Goal: Task Accomplishment & Management: Complete application form

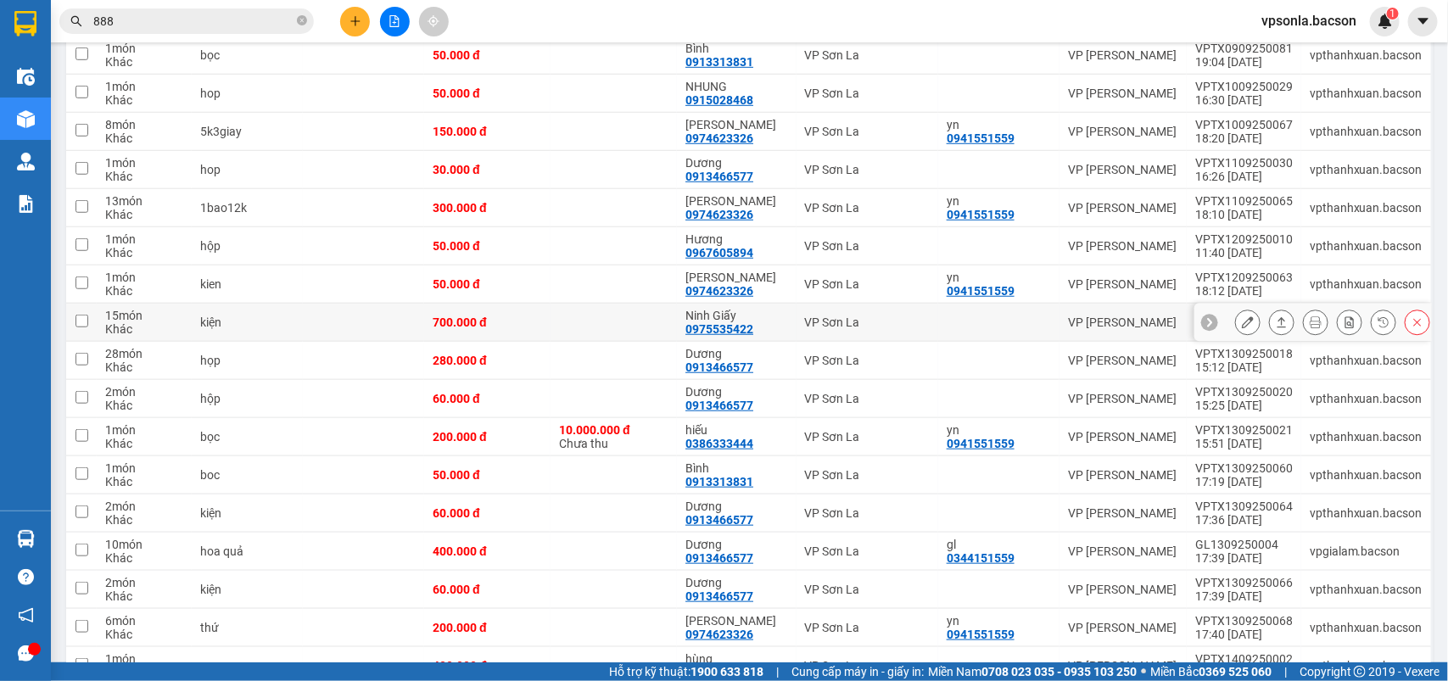
scroll to position [689, 0]
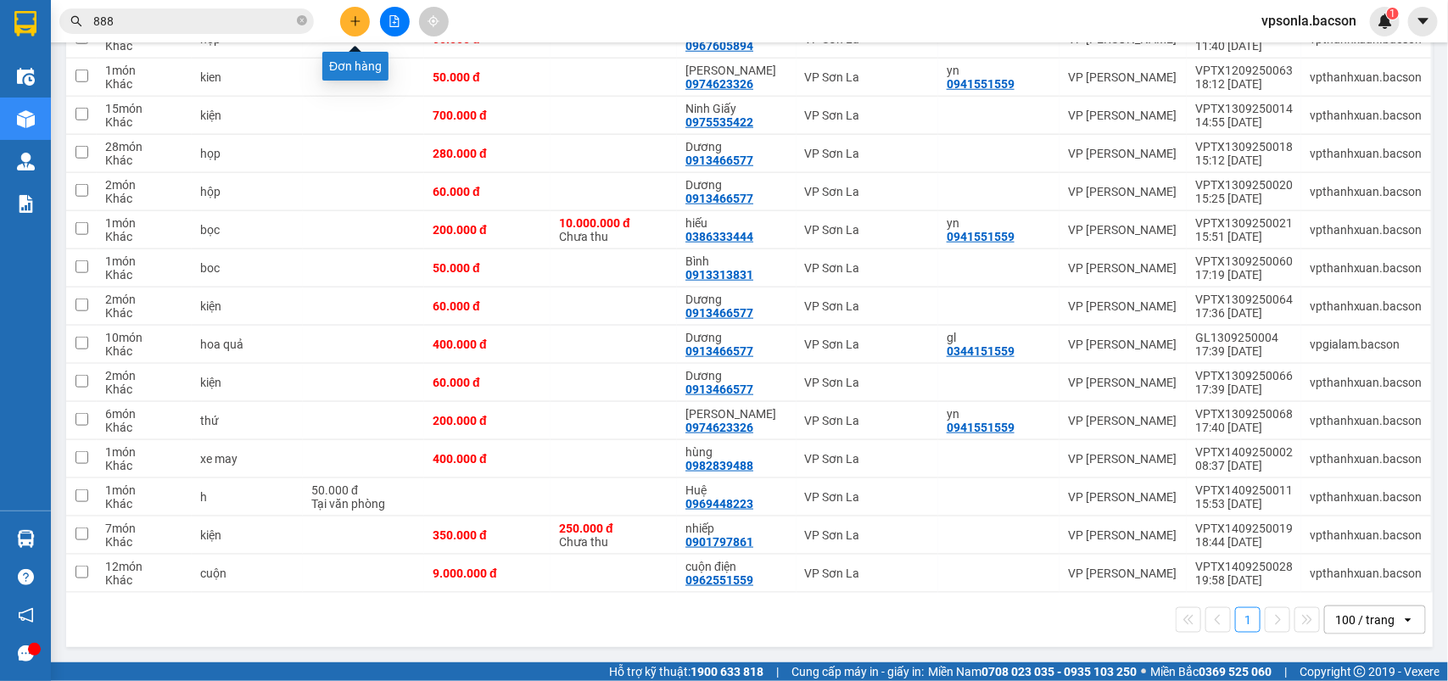
click at [349, 18] on icon "plus" at bounding box center [355, 21] width 12 height 12
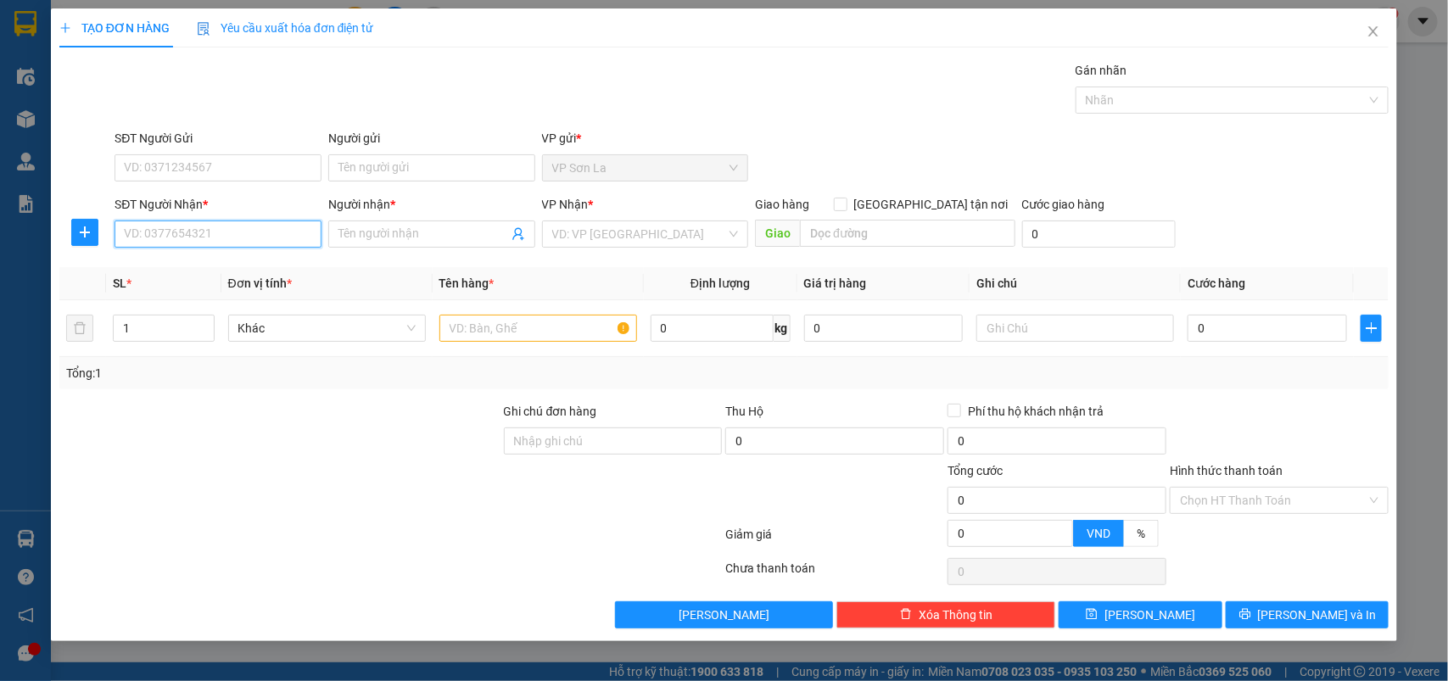
click at [212, 231] on input "SĐT Người Nhận *" at bounding box center [217, 233] width 207 height 27
type input "0938064747"
click at [371, 230] on input "Người nhận *" at bounding box center [423, 234] width 170 height 19
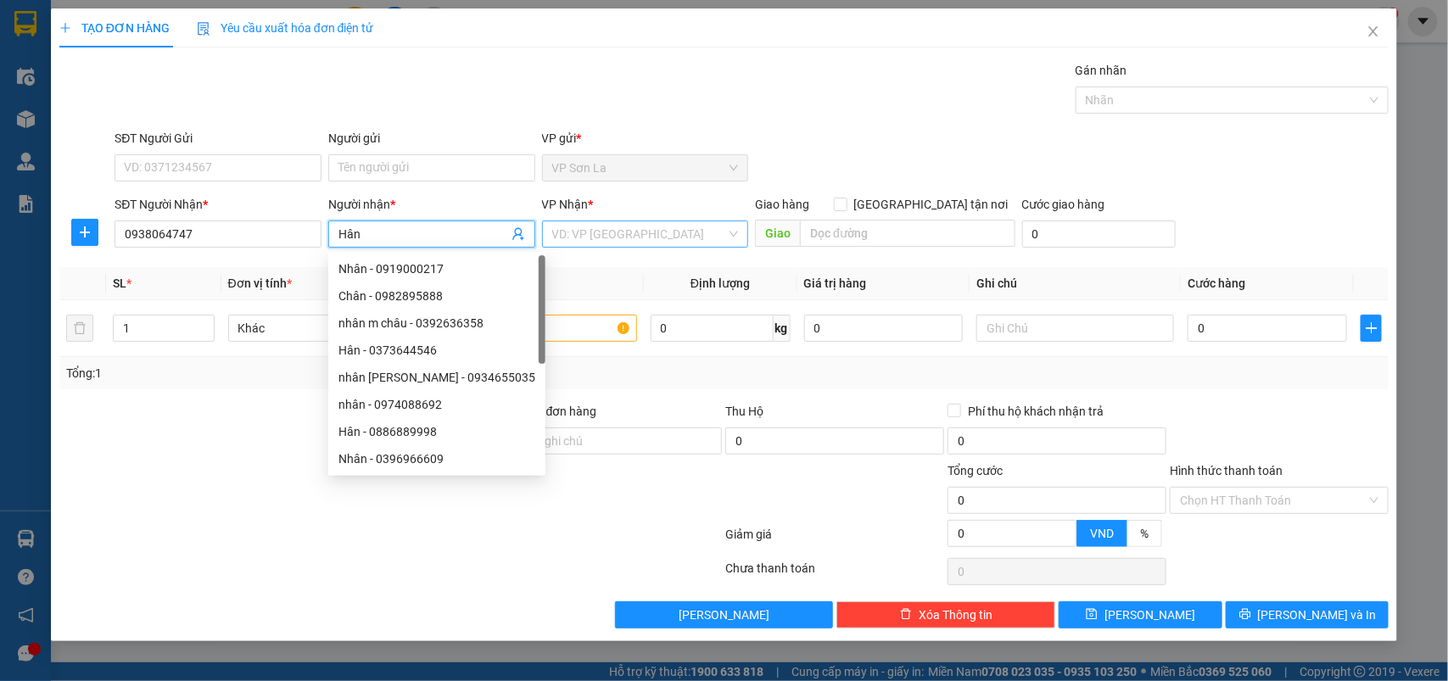
type input "Hân"
click at [628, 243] on input "search" at bounding box center [639, 233] width 175 height 25
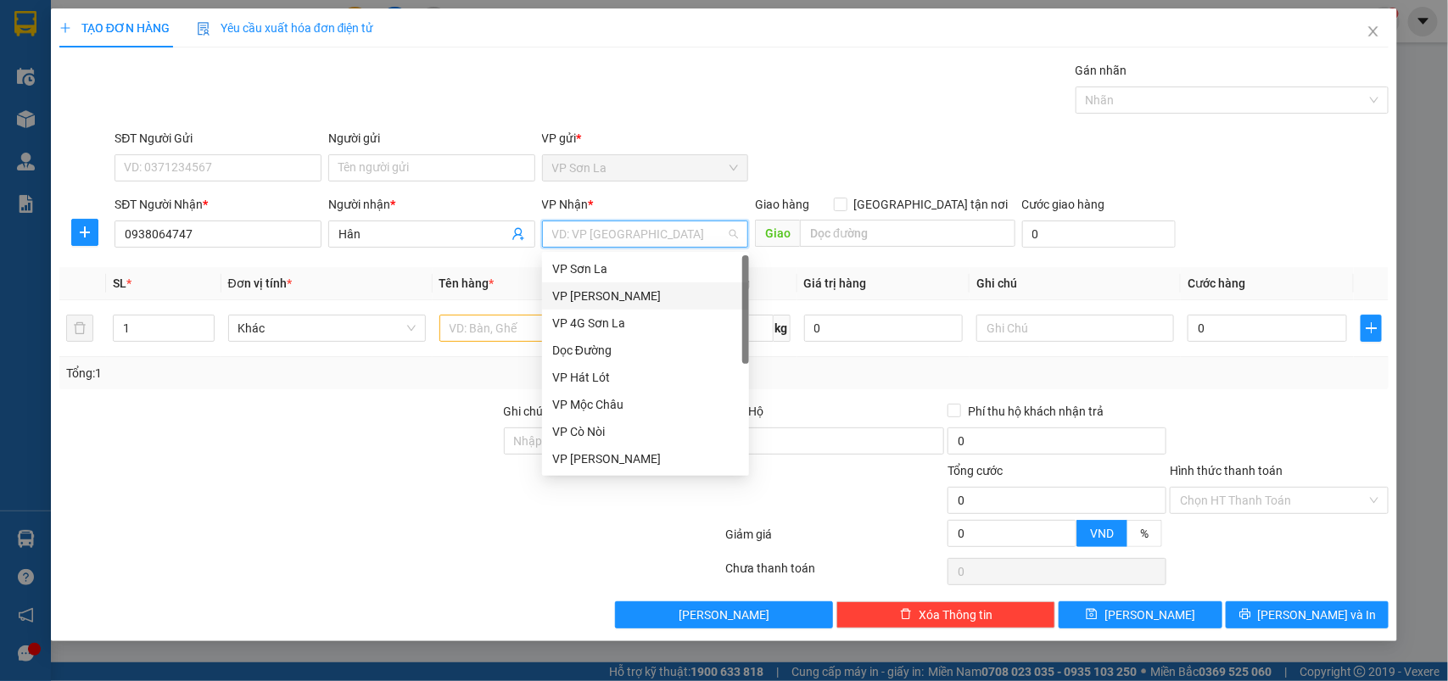
click at [581, 288] on div "VP [PERSON_NAME]" at bounding box center [645, 296] width 187 height 19
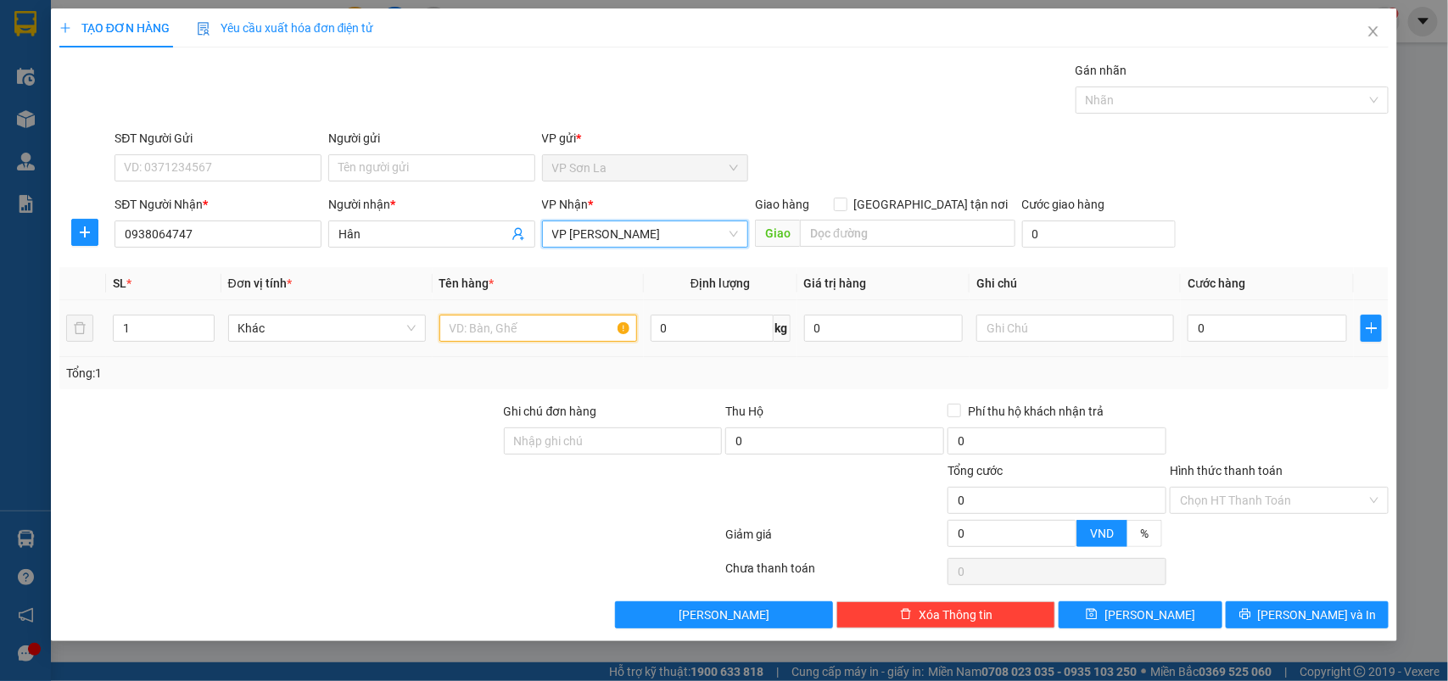
click at [473, 323] on input "text" at bounding box center [538, 328] width 198 height 27
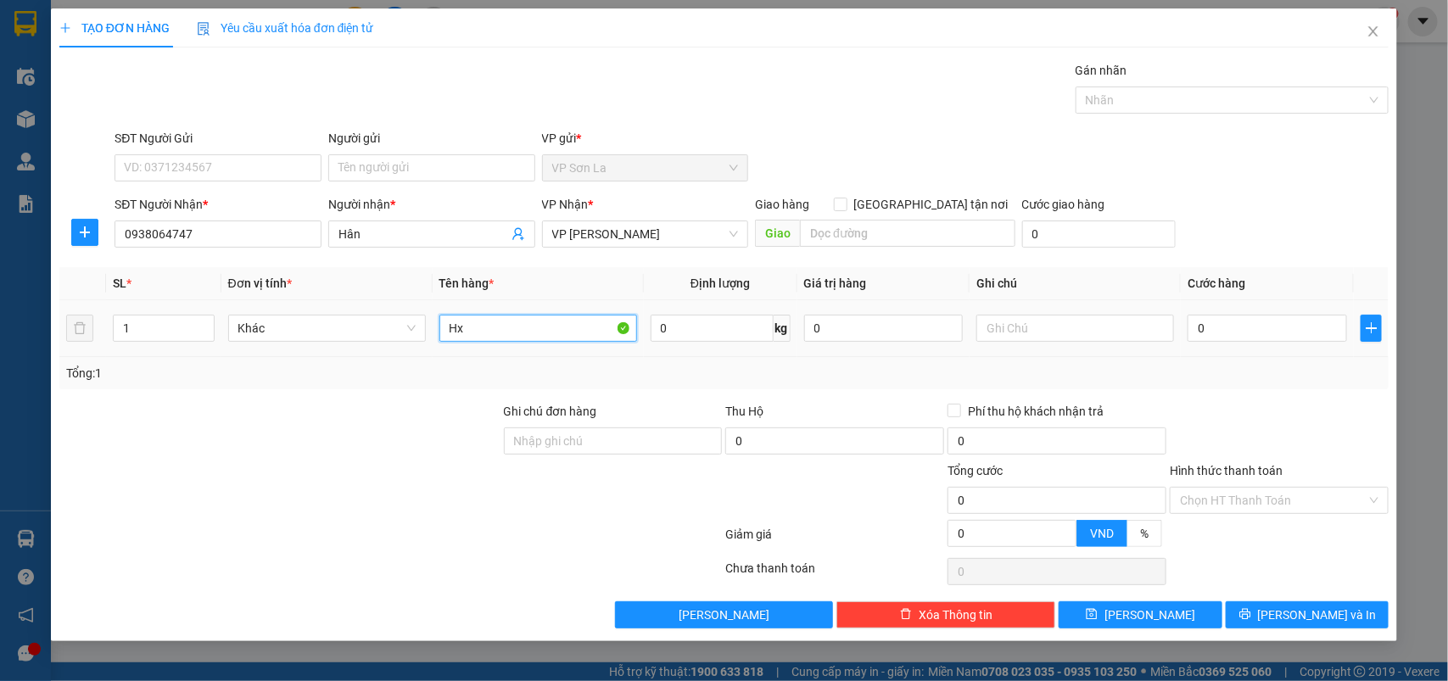
type input "Hx"
click at [1227, 311] on div "0" at bounding box center [1266, 328] width 159 height 34
click at [1231, 327] on input "0" at bounding box center [1266, 328] width 159 height 27
type input "1"
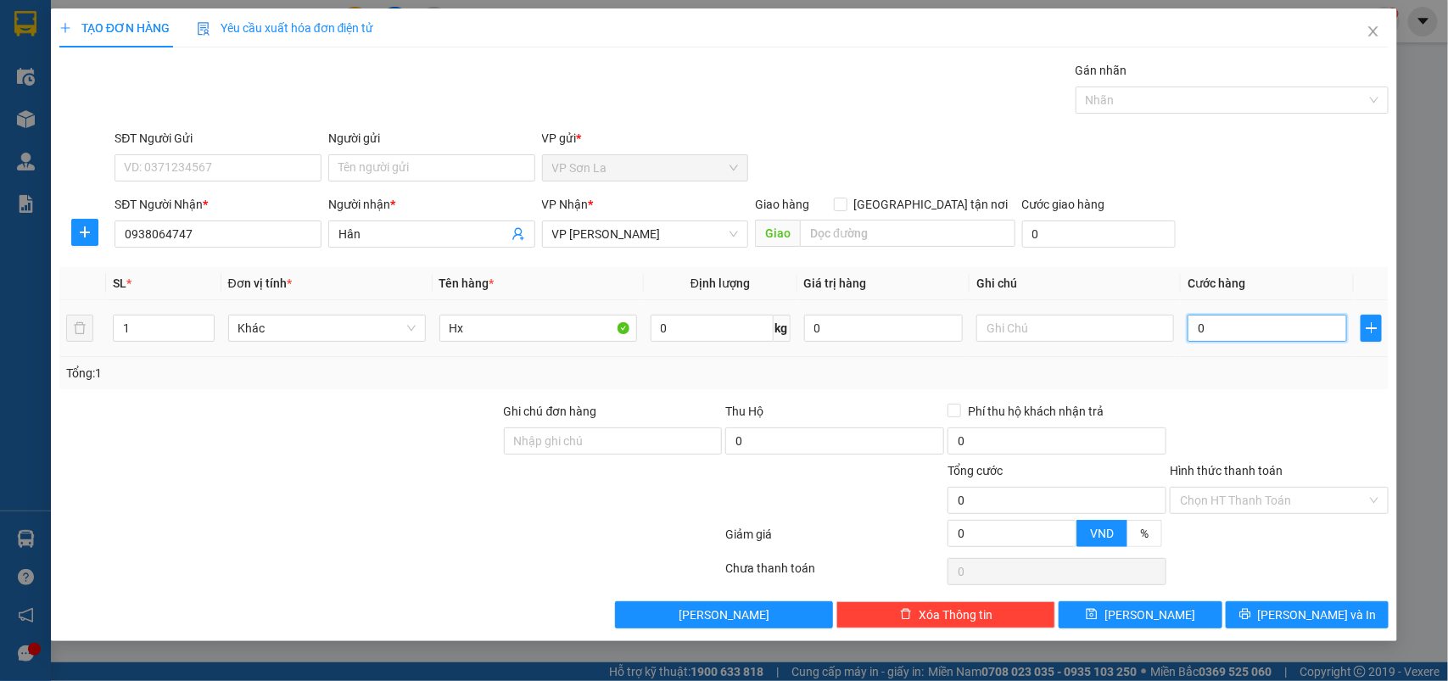
type input "1"
type input "10"
type input "100"
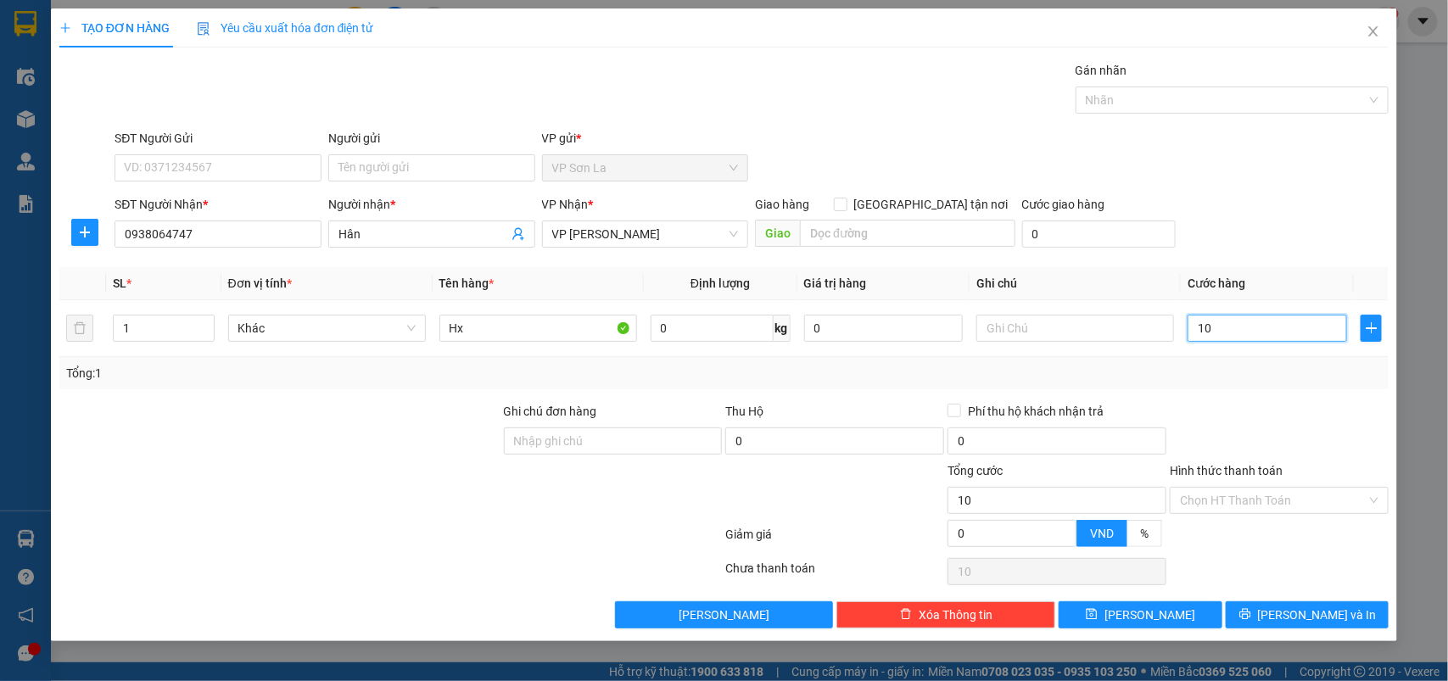
type input "100"
type input "100.000"
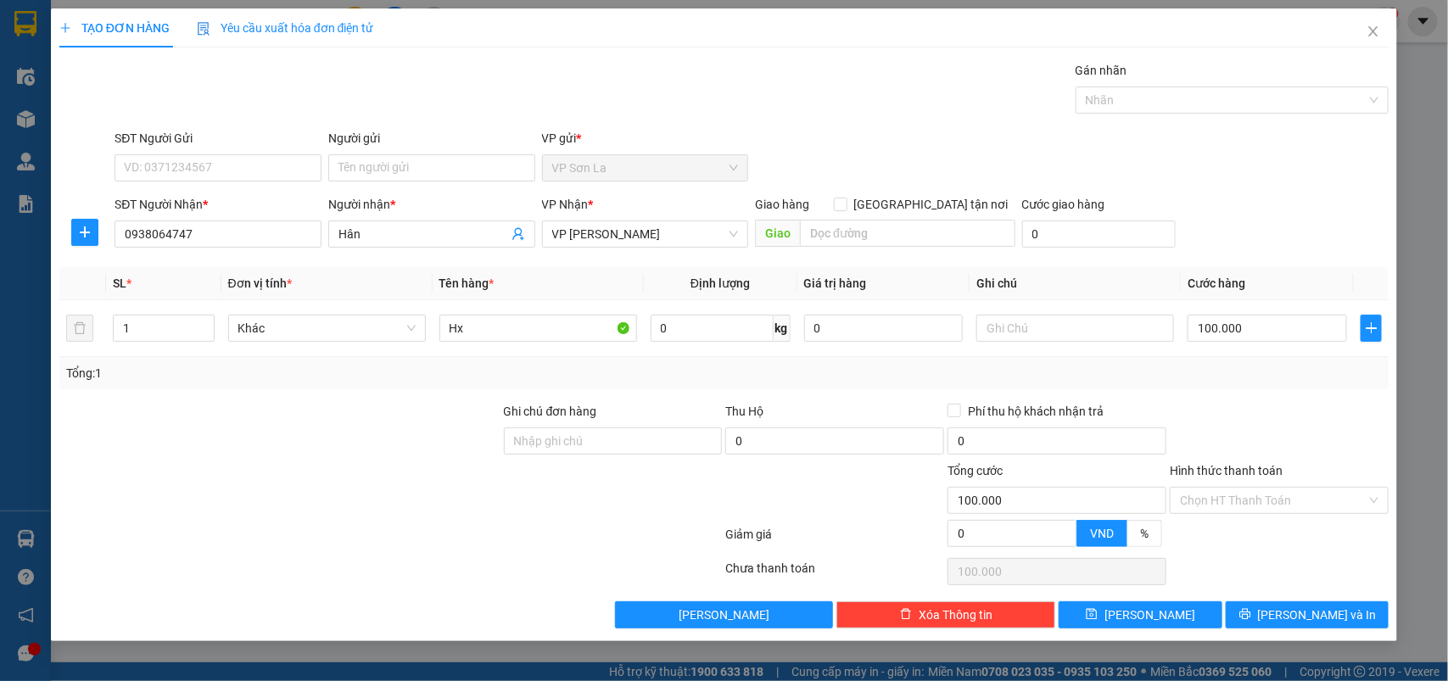
click at [1243, 427] on div at bounding box center [1279, 431] width 222 height 59
click at [1251, 617] on icon "printer" at bounding box center [1245, 614] width 12 height 12
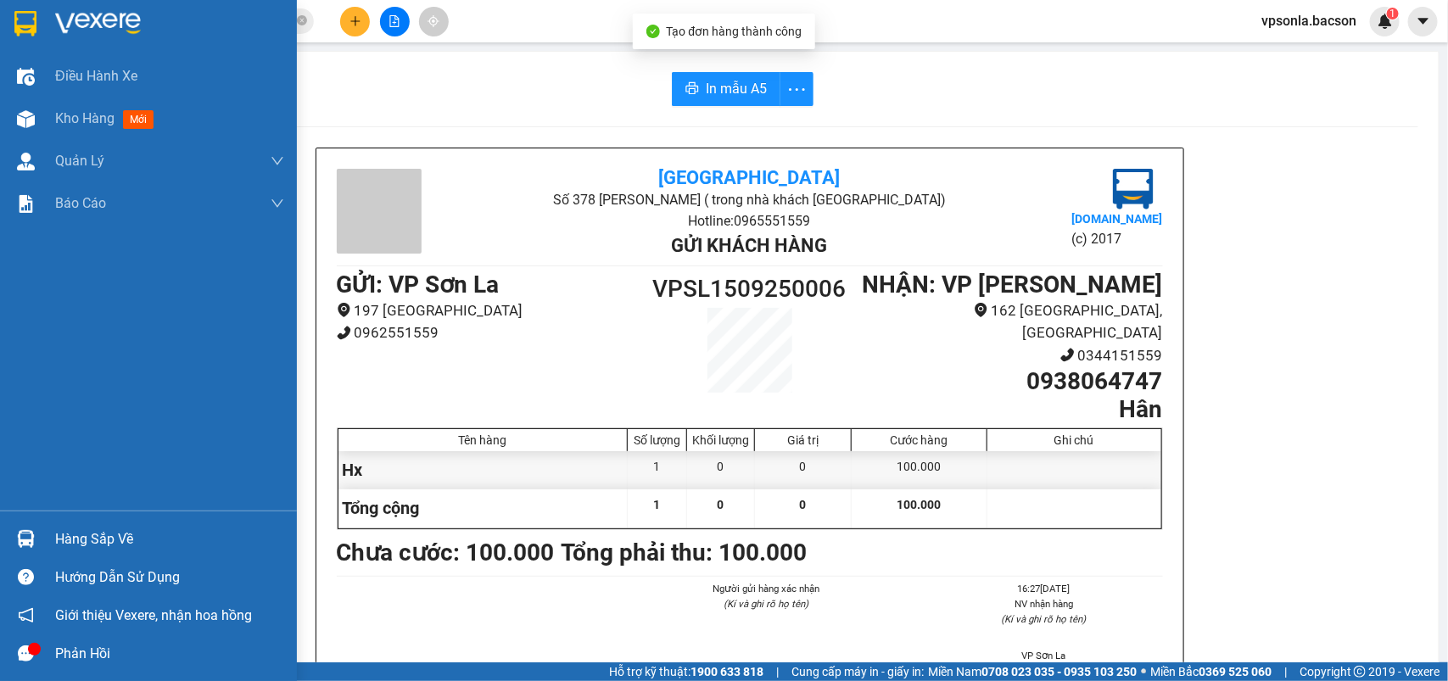
click at [24, 43] on div at bounding box center [148, 27] width 297 height 55
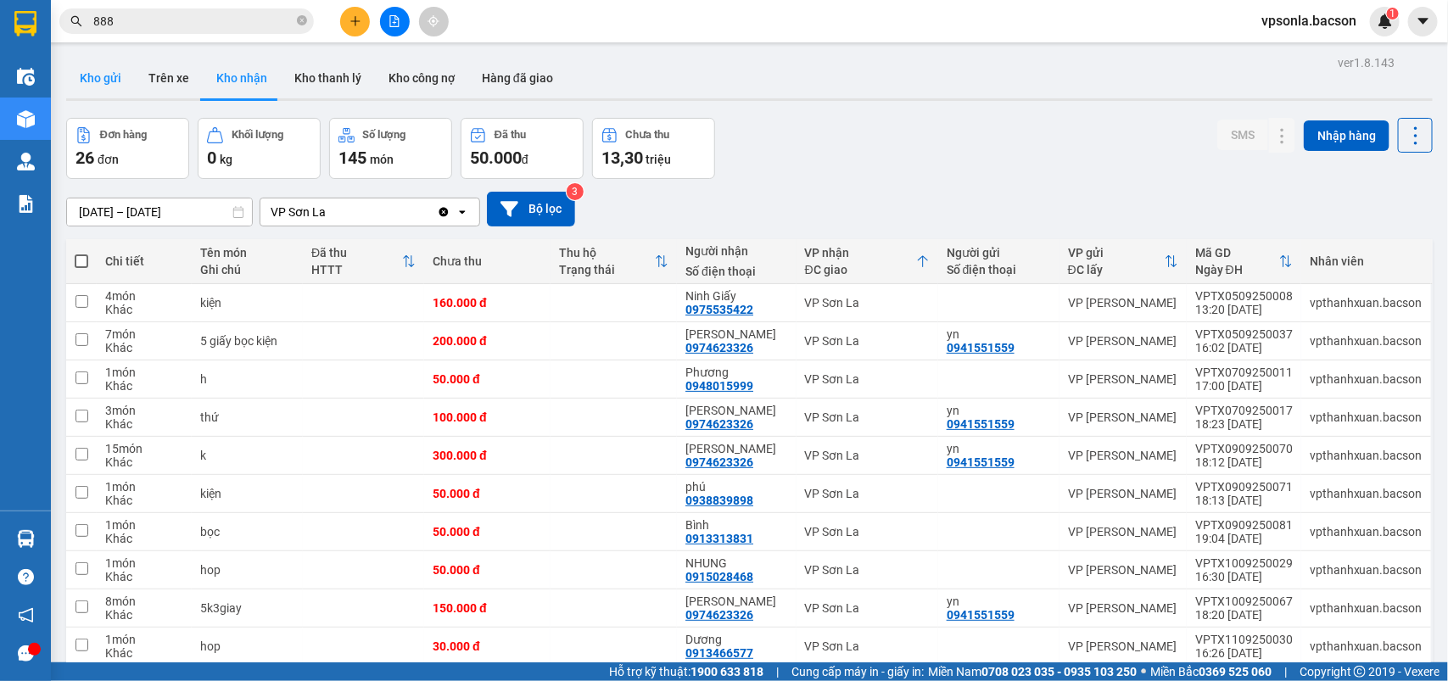
click at [98, 81] on button "Kho gửi" at bounding box center [100, 78] width 69 height 41
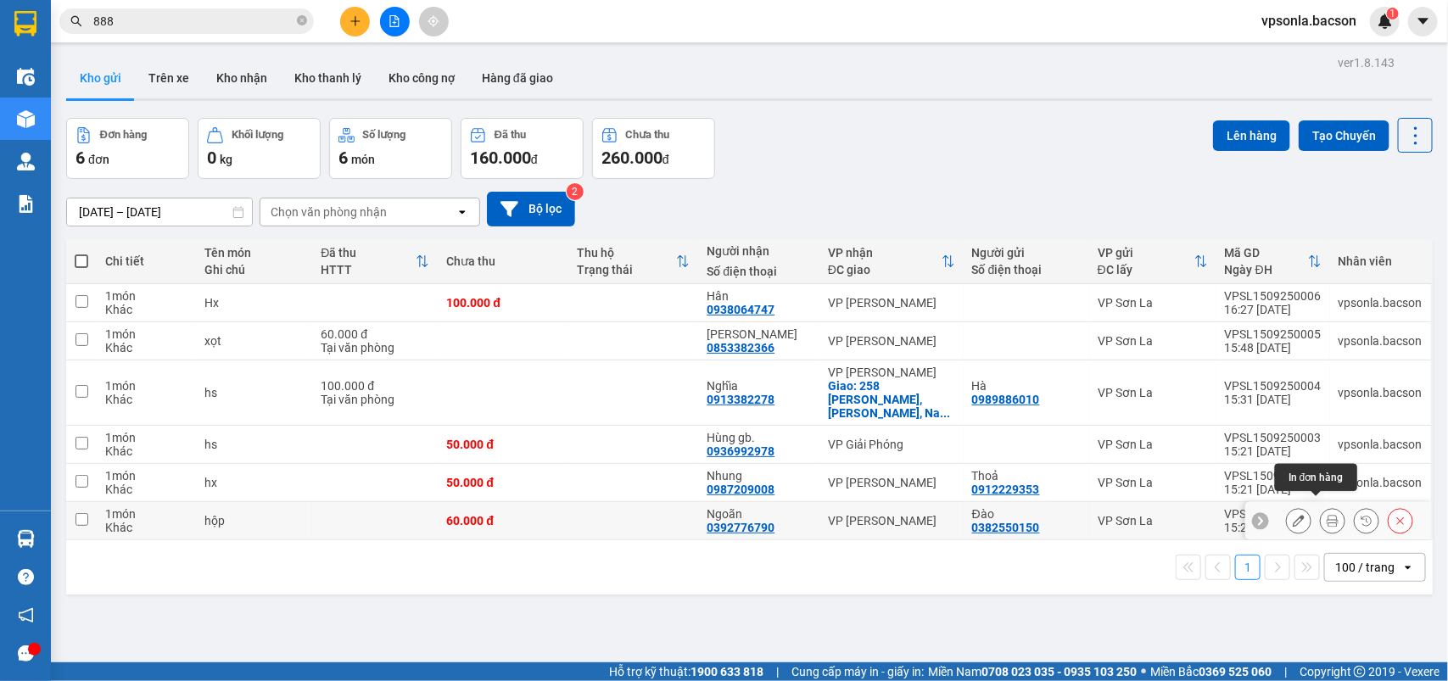
click at [1326, 515] on icon at bounding box center [1332, 521] width 12 height 12
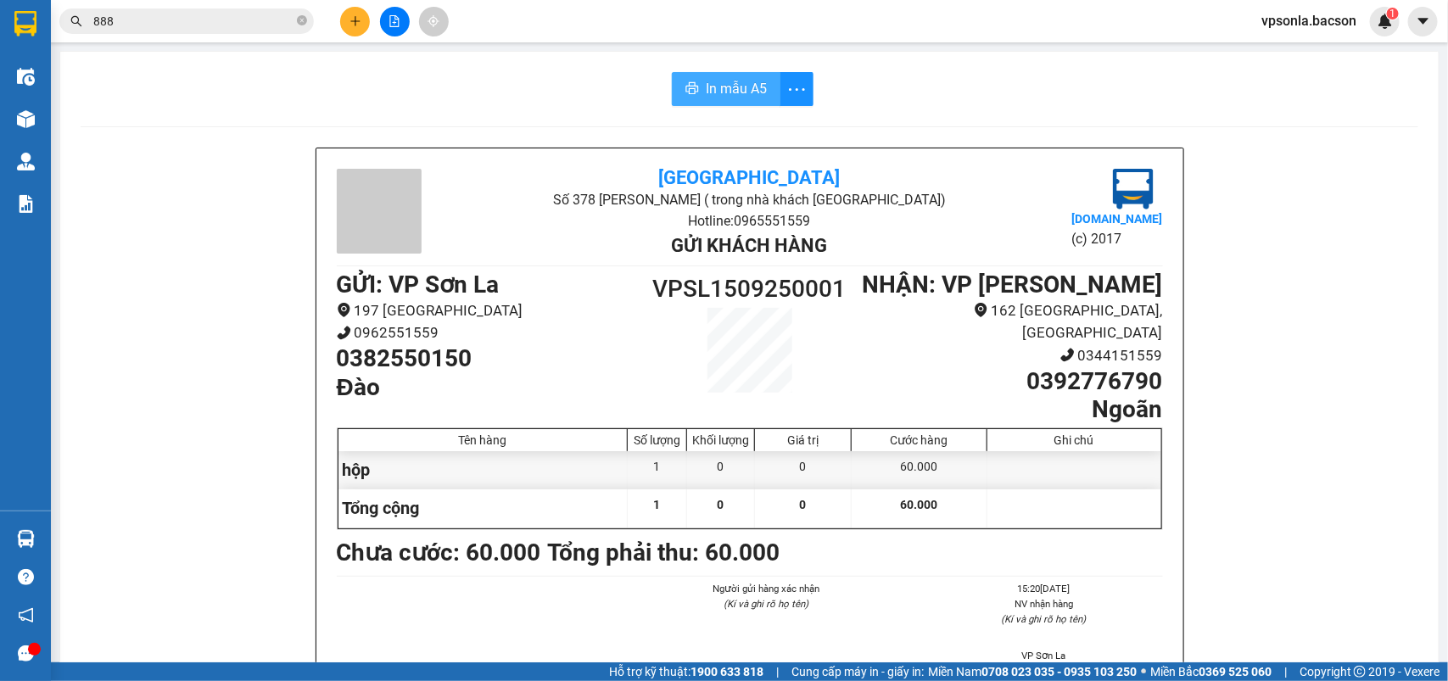
click at [725, 94] on span "In mẫu A5" at bounding box center [736, 88] width 61 height 21
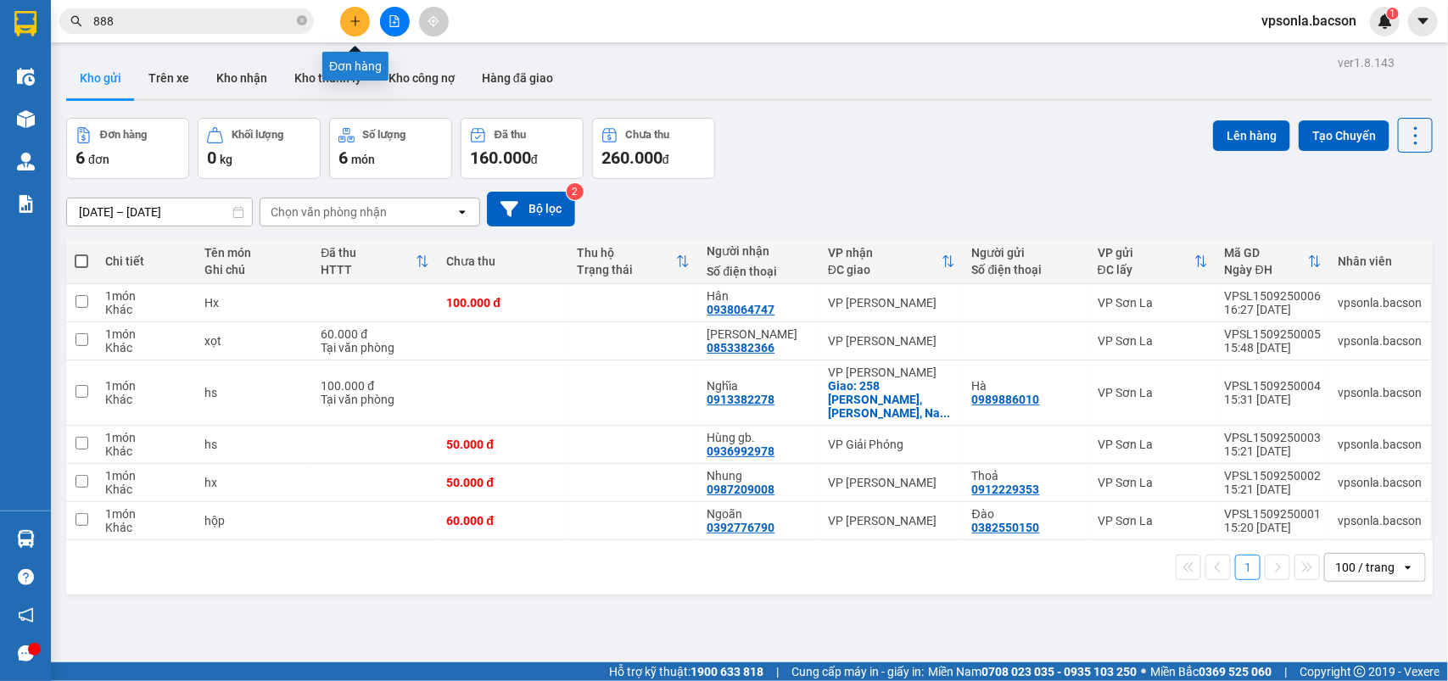
click at [365, 22] on button at bounding box center [355, 22] width 30 height 30
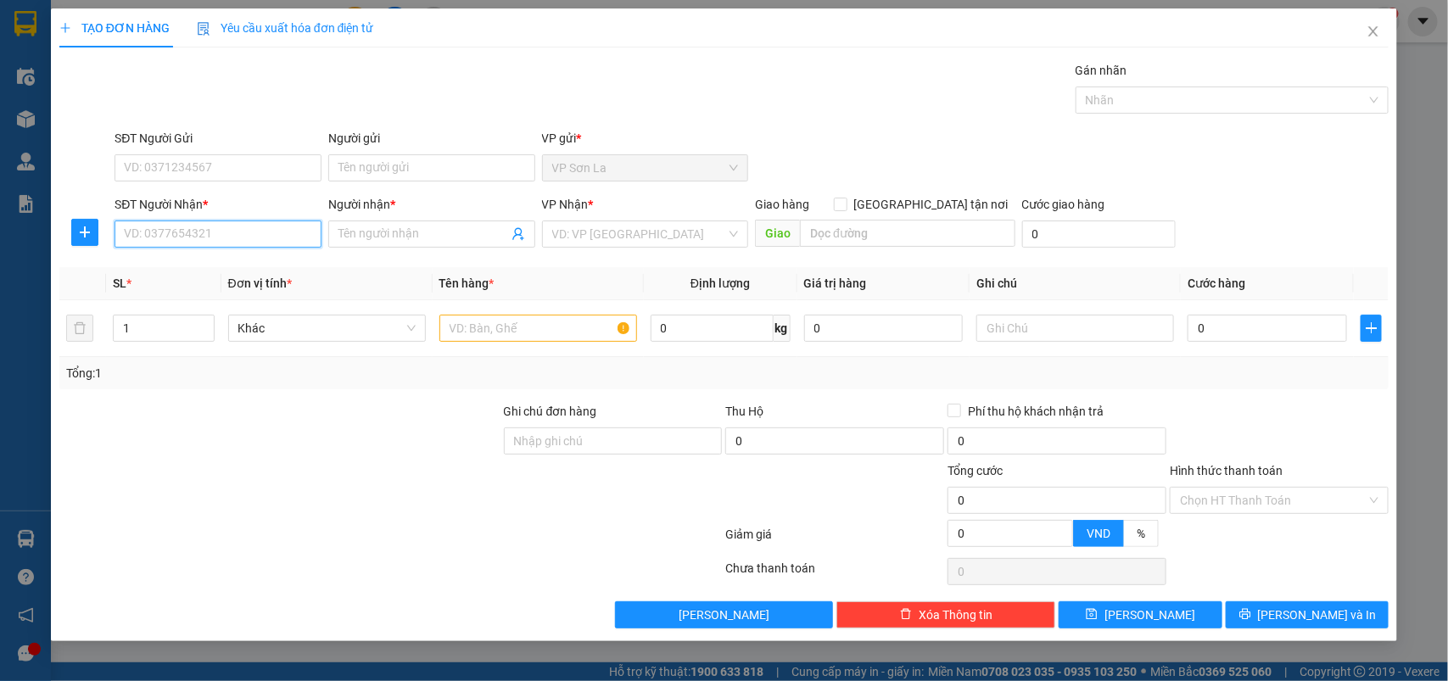
click at [201, 239] on input "SĐT Người Nhận *" at bounding box center [217, 233] width 207 height 27
drag, startPoint x: 181, startPoint y: 265, endPoint x: 212, endPoint y: 269, distance: 31.6
click at [185, 265] on div "0984547777 - QUYẾT" at bounding box center [218, 269] width 187 height 19
type input "0984547777"
type input "QUYẾT"
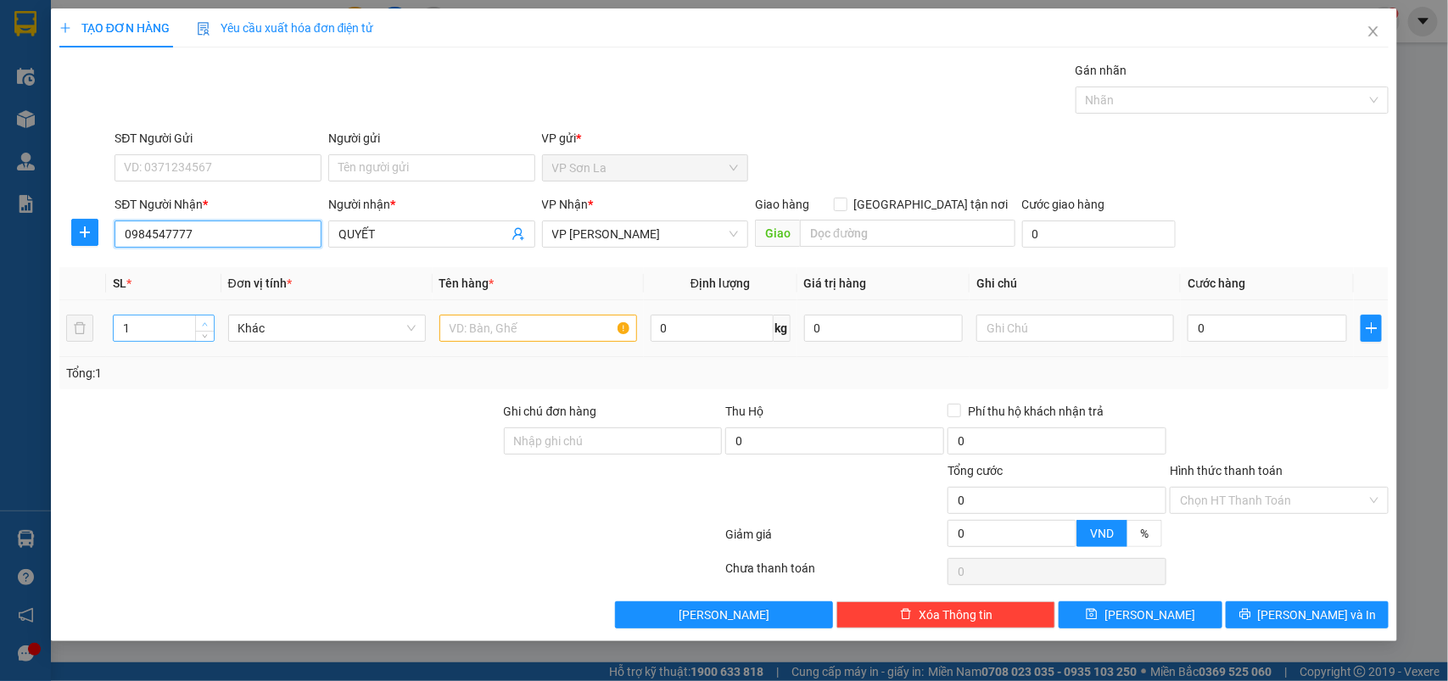
type input "0984547777"
type input "2"
click at [204, 324] on icon "up" at bounding box center [205, 324] width 6 height 6
click at [505, 331] on input "text" at bounding box center [538, 328] width 198 height 27
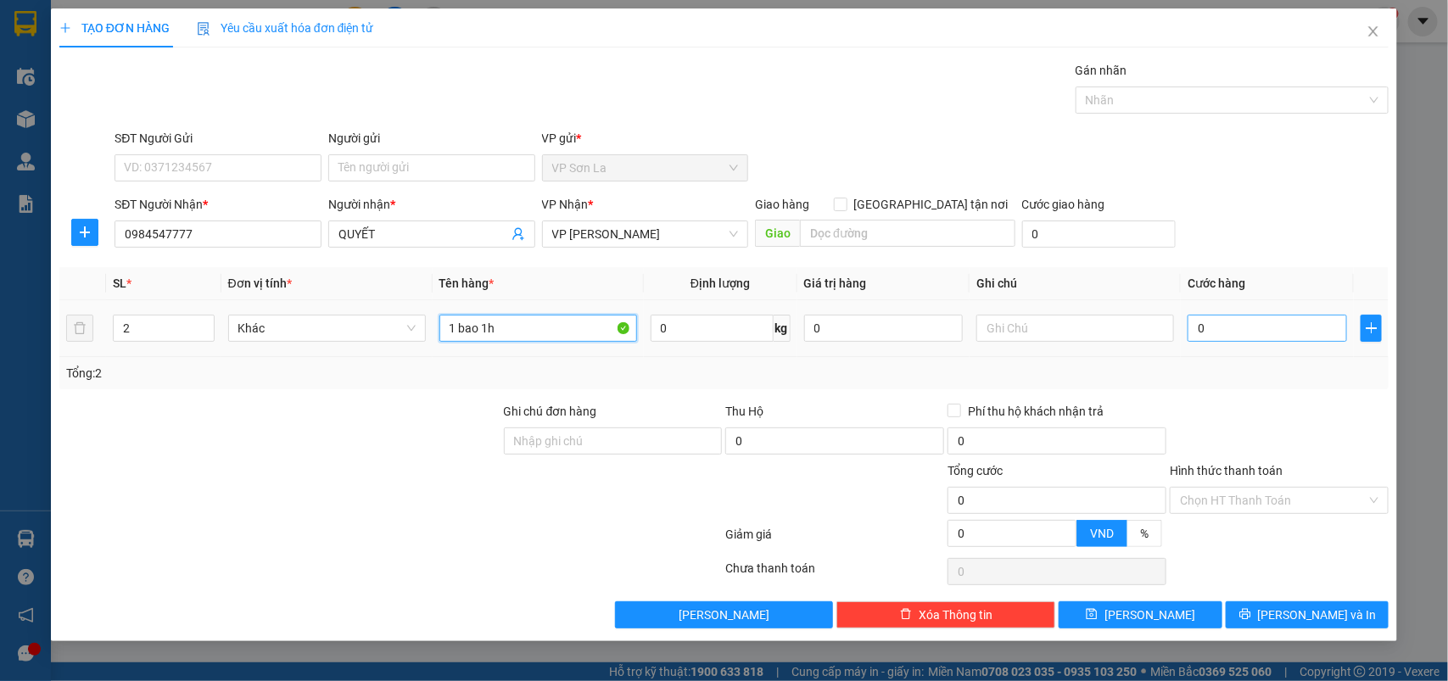
type input "1 bao 1h"
drag, startPoint x: 1287, startPoint y: 335, endPoint x: 1232, endPoint y: 327, distance: 55.8
click at [1287, 335] on input "0" at bounding box center [1266, 328] width 159 height 27
type input "1"
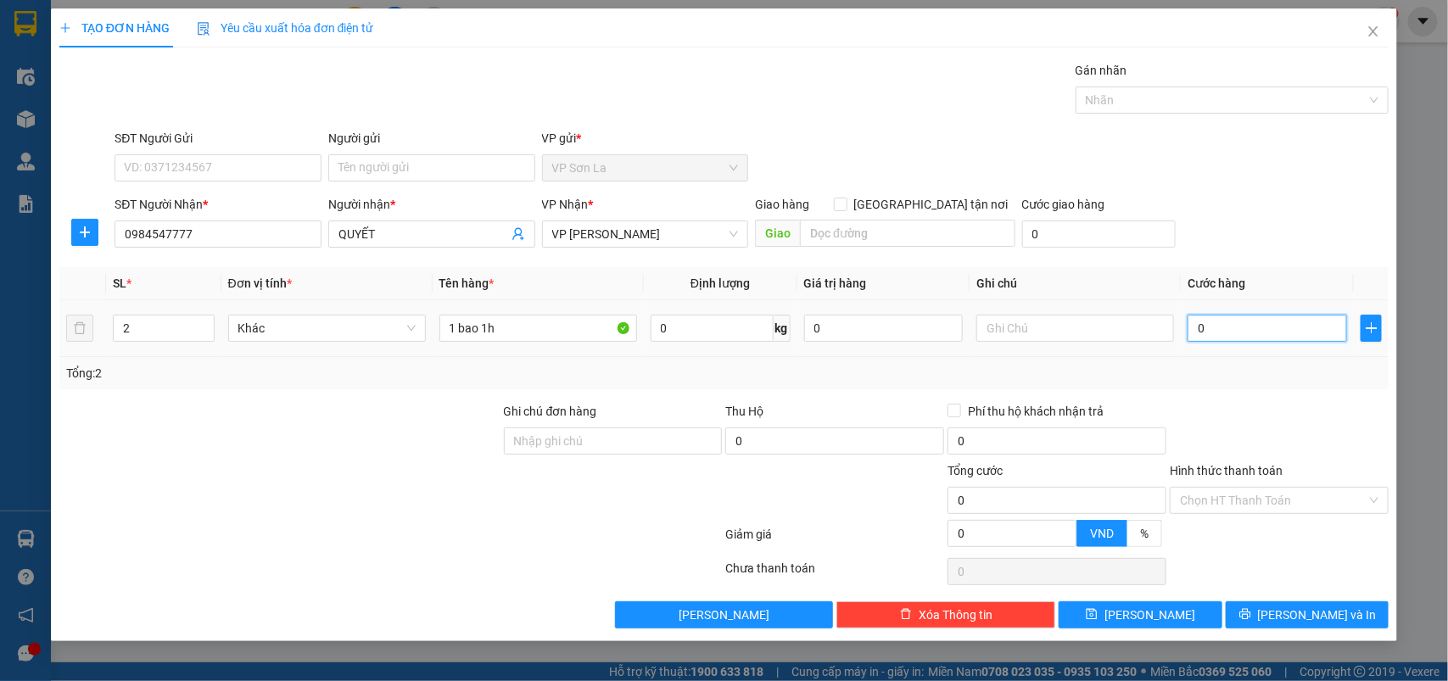
type input "1"
type input "12"
type input "120"
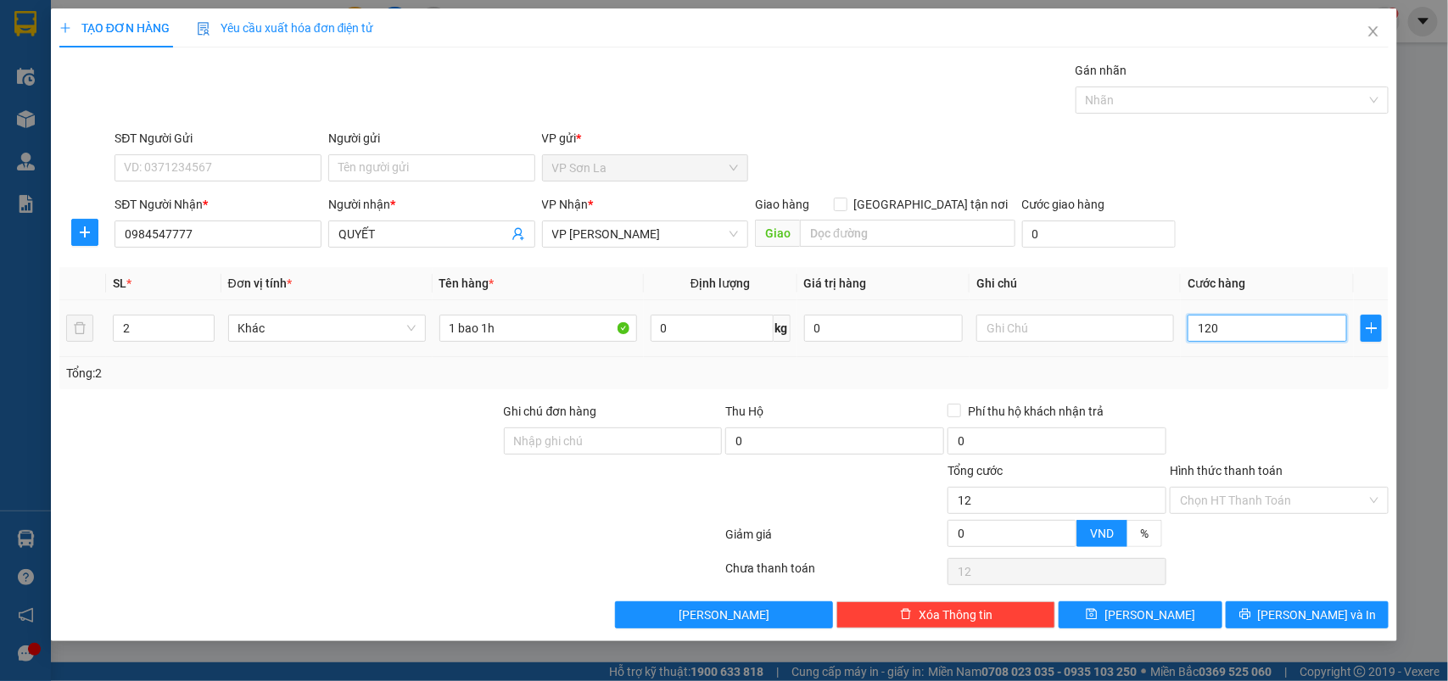
type input "120"
type input "120.000"
click at [1253, 501] on input "Hình thức thanh toán" at bounding box center [1273, 500] width 187 height 25
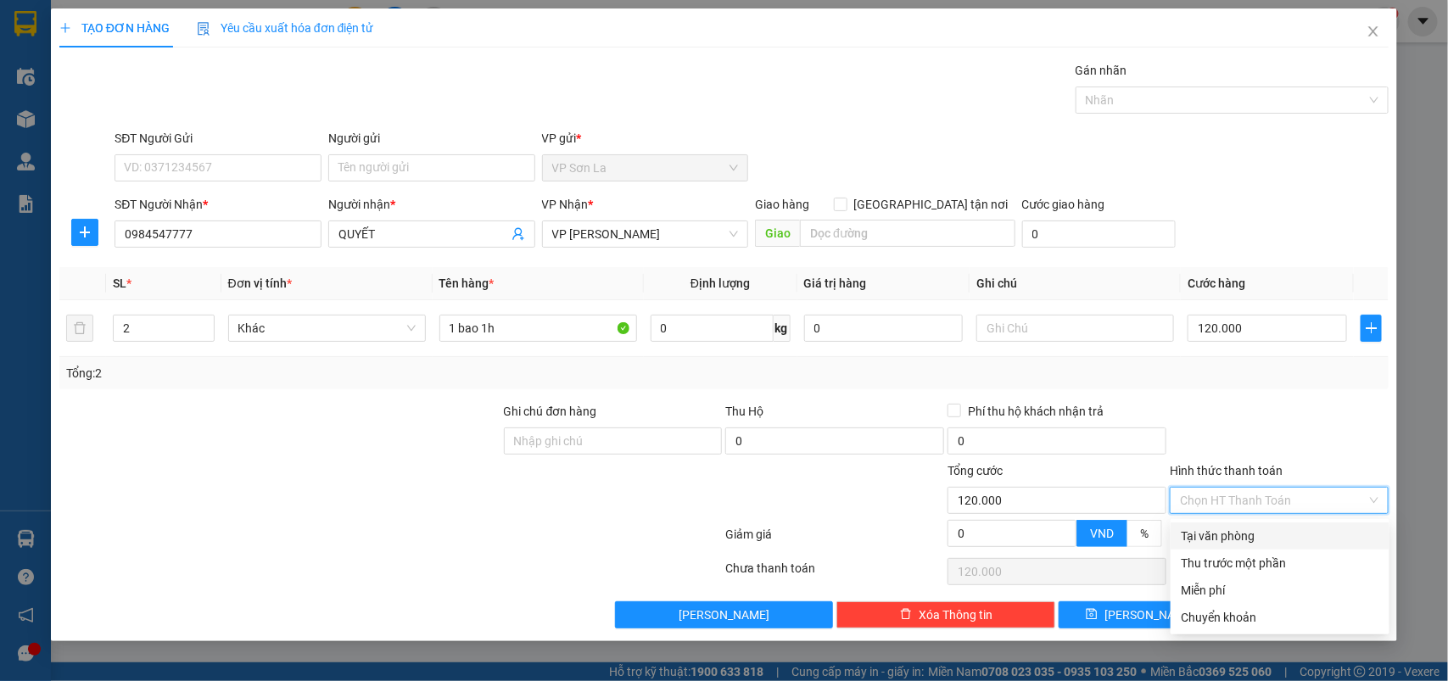
click at [1239, 544] on div "Tại văn phòng" at bounding box center [1280, 536] width 198 height 19
type input "0"
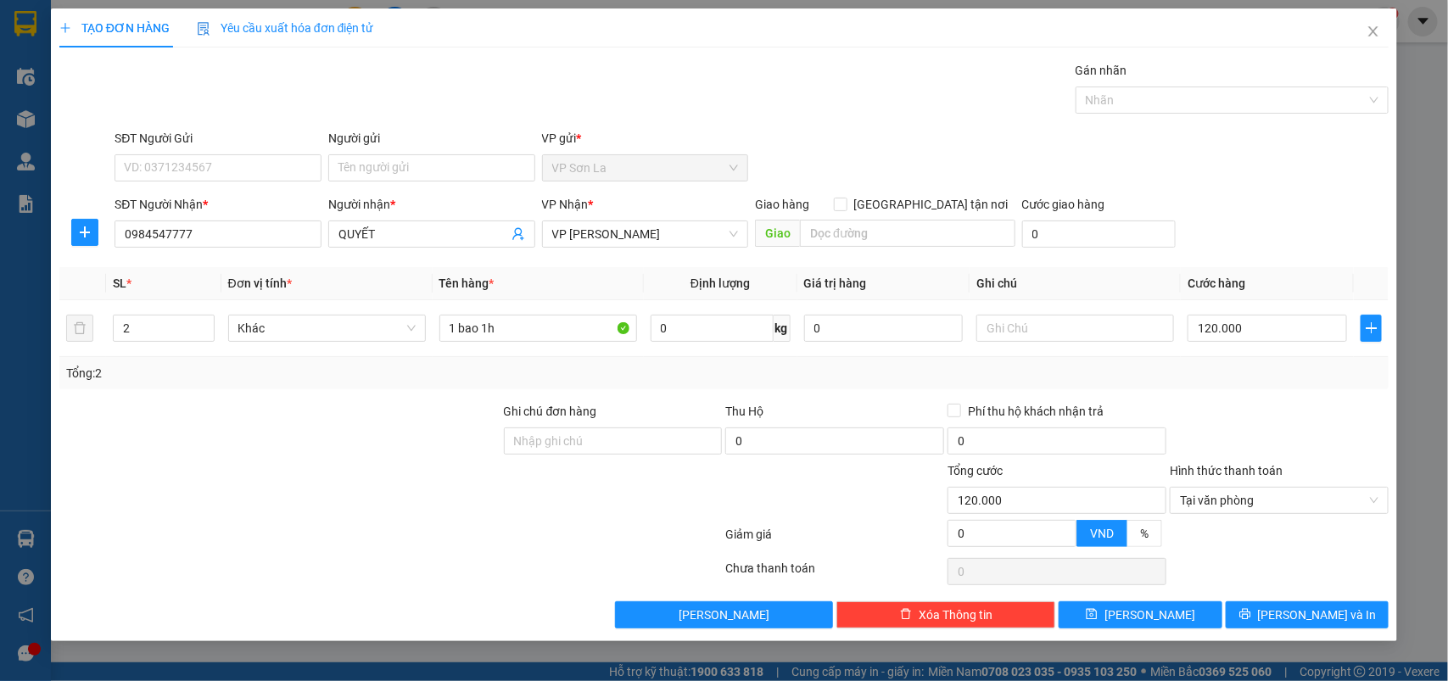
click at [1298, 632] on div "TẠO ĐƠN HÀNG Yêu cầu xuất hóa đơn điện tử Transit Pickup Surcharge Ids Transit …" at bounding box center [724, 324] width 1347 height 633
click at [1298, 617] on span "[PERSON_NAME] và In" at bounding box center [1317, 615] width 119 height 19
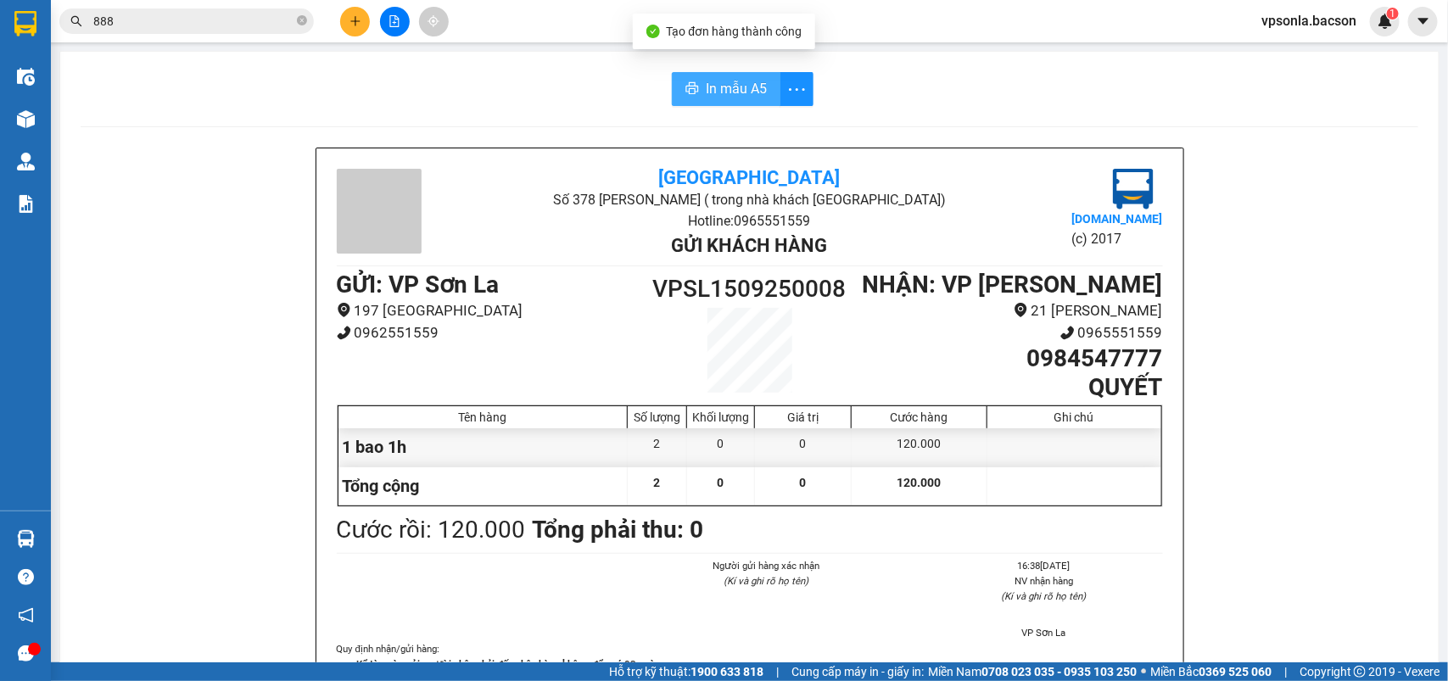
click at [745, 77] on button "In mẫu A5" at bounding box center [726, 89] width 109 height 34
